Goal: Transaction & Acquisition: Purchase product/service

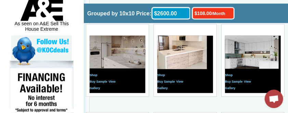
scroll to position [367, 0]
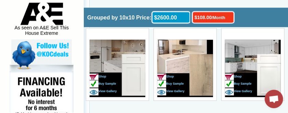
click at [249, 53] on td "Shop Buy Sample View Gallery" at bounding box center [253, 68] width 56 height 57
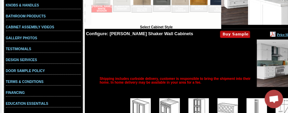
scroll to position [183, 0]
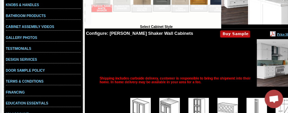
click at [220, 36] on img at bounding box center [235, 34] width 30 height 8
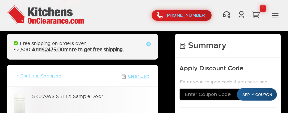
scroll to position [73, 0]
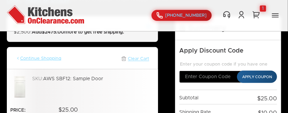
click at [22, 85] on img at bounding box center [19, 87] width 11 height 22
click at [19, 81] on img at bounding box center [19, 87] width 11 height 22
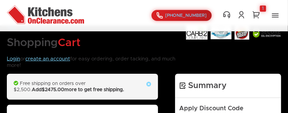
scroll to position [0, 0]
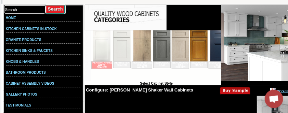
scroll to position [110, 0]
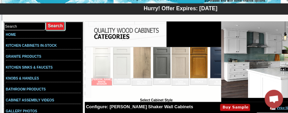
click at [49, 49] on td "KITCHEN CABINETS IN-STOCK" at bounding box center [44, 47] width 80 height 11
click at [50, 46] on link "KITCHEN CABINETS IN-STOCK" at bounding box center [31, 46] width 51 height 4
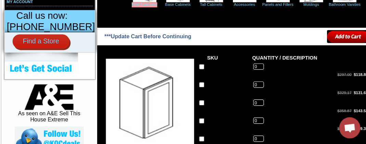
scroll to position [298, 0]
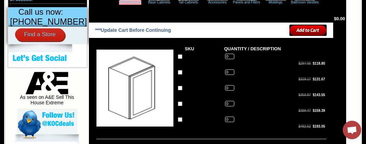
click at [225, 37] on td "***Update Cart Before Continuing" at bounding box center [171, 30] width 155 height 14
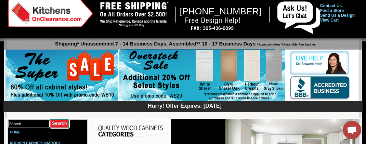
scroll to position [0, 0]
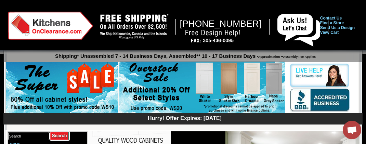
click at [205, 80] on img at bounding box center [201, 88] width 165 height 52
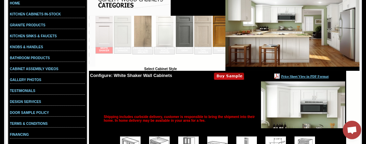
scroll to position [177, 0]
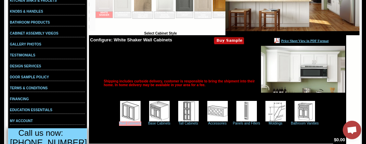
click at [291, 69] on img at bounding box center [303, 69] width 84 height 47
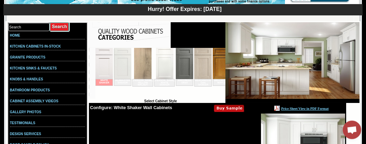
scroll to position [70, 0]
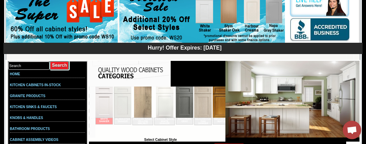
click at [105, 102] on img at bounding box center [103, 101] width 17 height 31
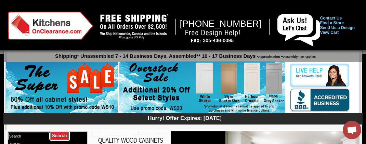
click at [202, 85] on img at bounding box center [201, 88] width 165 height 52
